Goal: Task Accomplishment & Management: Use online tool/utility

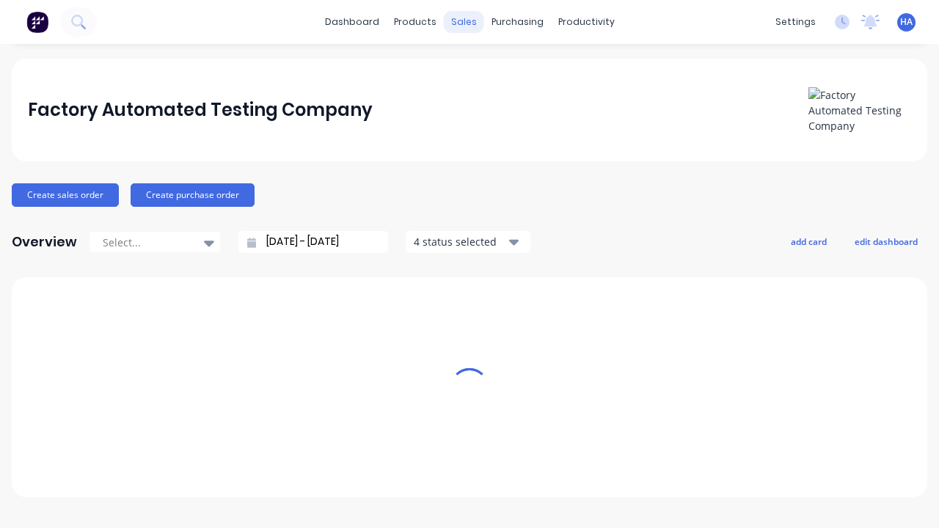
click at [464, 22] on div "sales" at bounding box center [464, 22] width 40 height 22
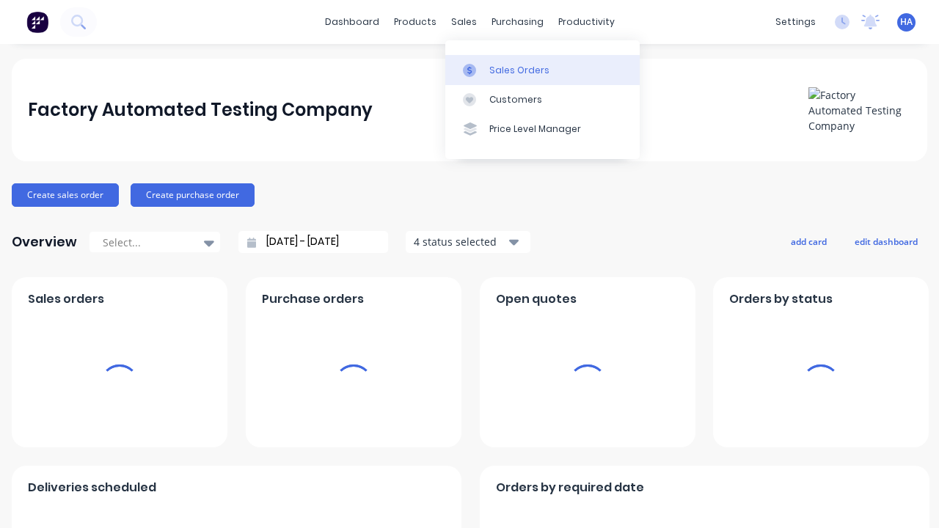
click at [542, 70] on div "Sales Orders" at bounding box center [520, 70] width 60 height 13
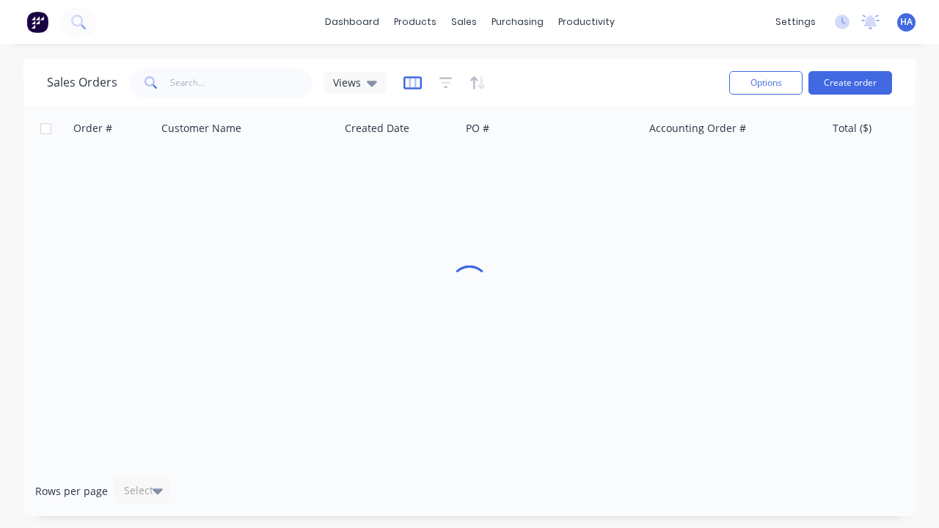
click at [410, 82] on icon "button" at bounding box center [413, 83] width 18 height 15
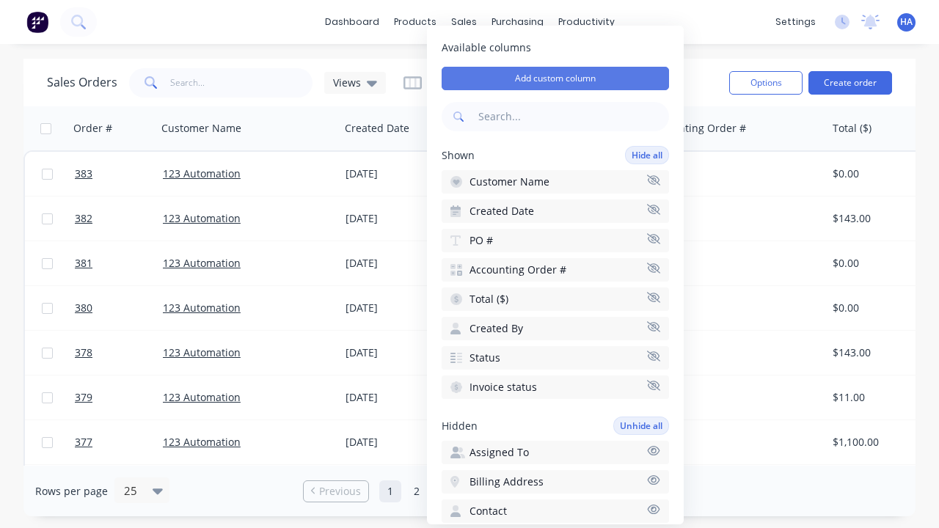
click at [556, 79] on button "Add custom column" at bounding box center [556, 78] width 228 height 23
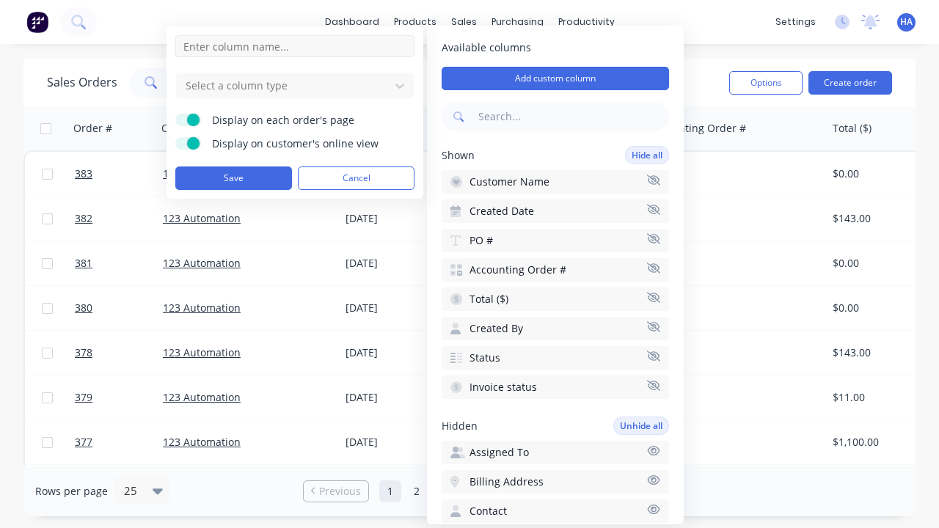
click at [295, 46] on input at bounding box center [294, 46] width 239 height 22
type input "New Custom Email Column"
click at [283, 85] on div at bounding box center [283, 85] width 198 height 18
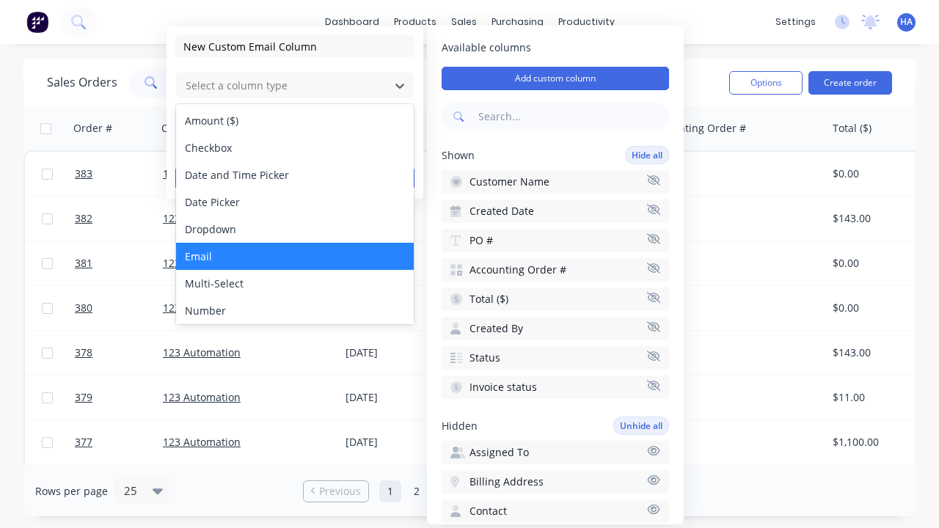
click at [295, 256] on div "Email" at bounding box center [295, 256] width 238 height 27
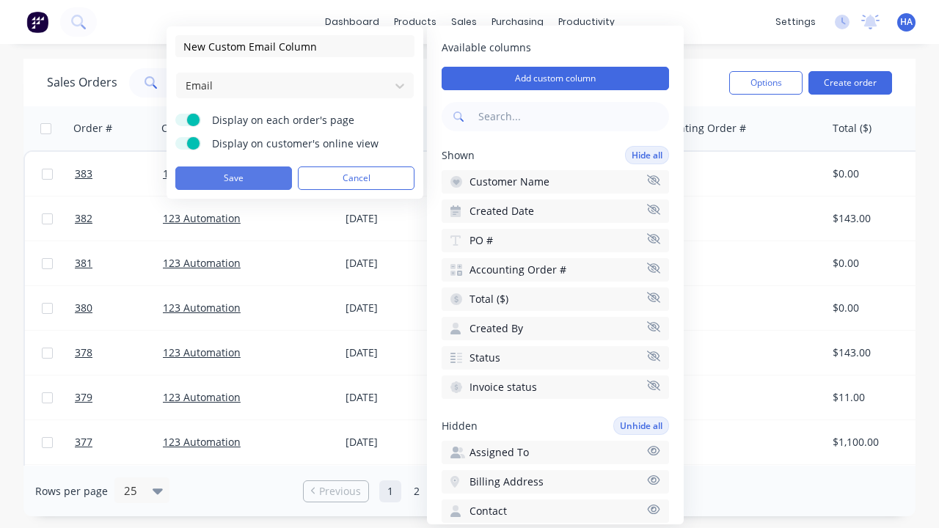
click at [233, 178] on button "Save" at bounding box center [233, 178] width 117 height 23
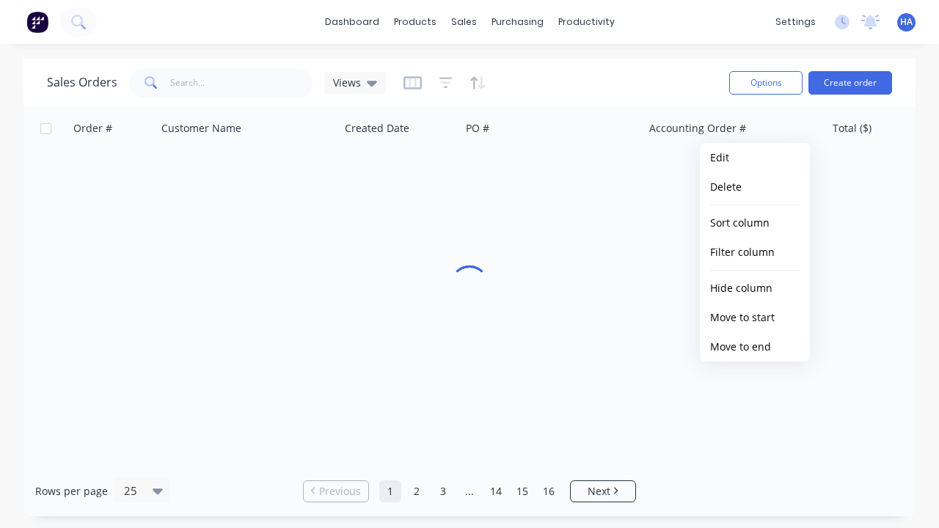
scroll to position [0, 702]
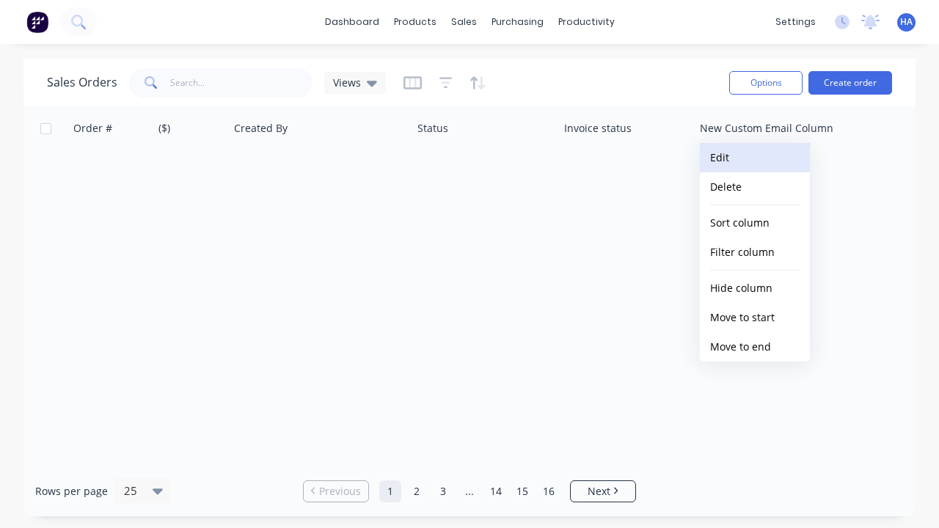
click at [755, 158] on button "Edit" at bounding box center [755, 157] width 110 height 29
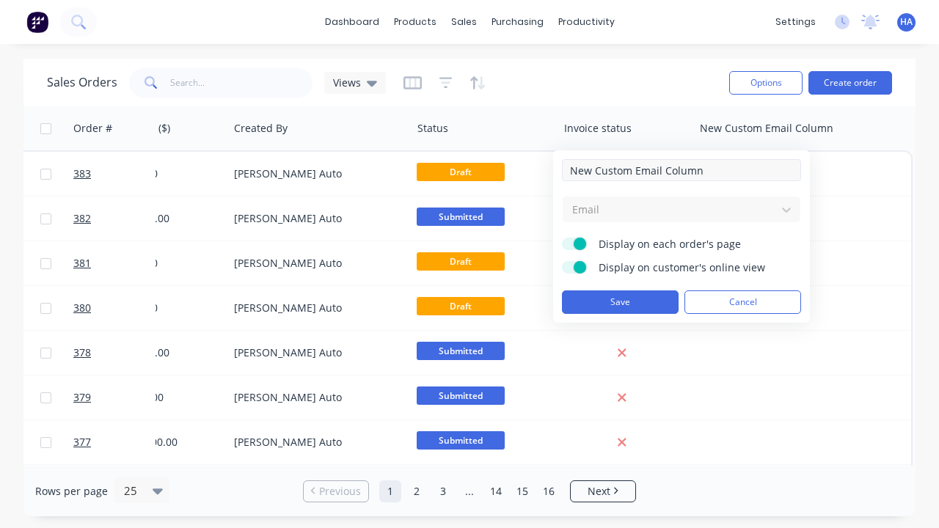
click at [682, 170] on input "New Custom Email Column" at bounding box center [681, 170] width 239 height 22
type input "New Custom Email Column - Updated"
click at [620, 302] on button "Save" at bounding box center [620, 302] width 117 height 23
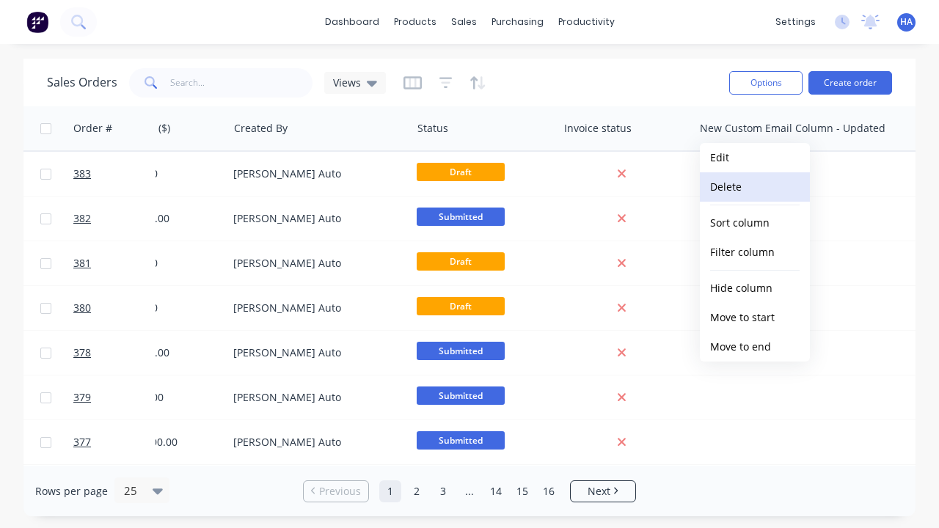
click at [755, 187] on button "Delete" at bounding box center [755, 186] width 110 height 29
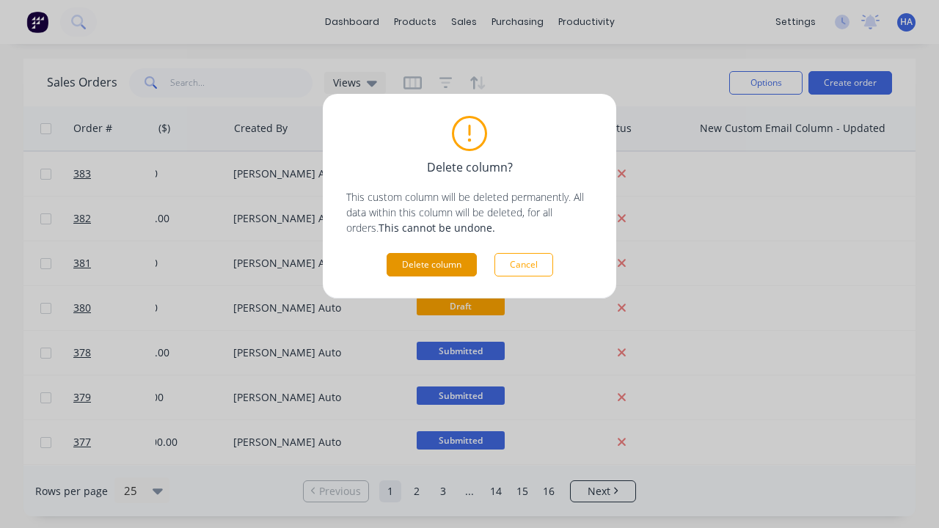
click at [432, 265] on button "Delete column" at bounding box center [432, 264] width 90 height 23
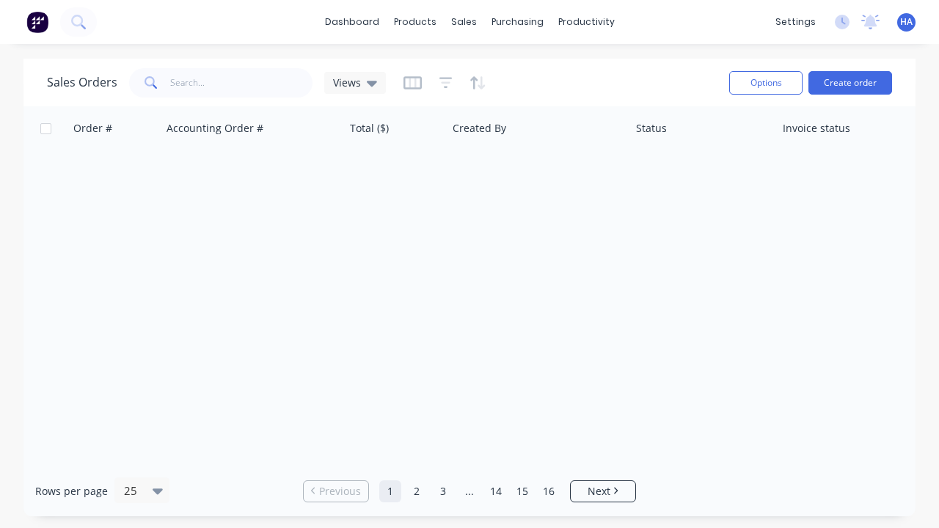
scroll to position [0, 483]
